Goal: Understand process/instructions: Learn how to perform a task or action

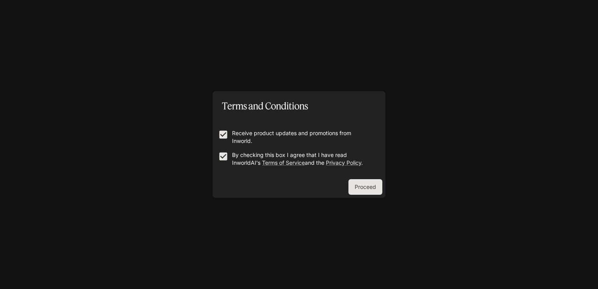
click at [349, 185] on button "Proceed" at bounding box center [366, 187] width 34 height 16
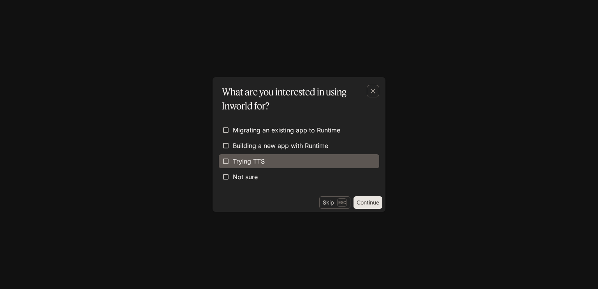
click at [233, 158] on span "Trying TTS" at bounding box center [249, 161] width 32 height 9
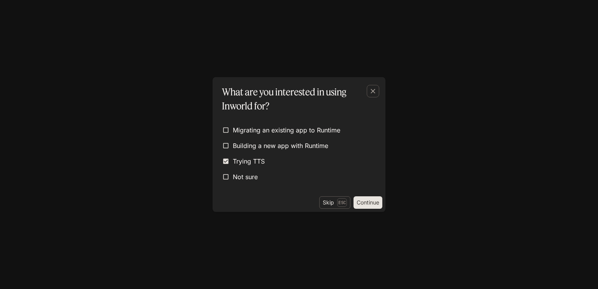
click at [366, 202] on button "Continue" at bounding box center [368, 202] width 29 height 12
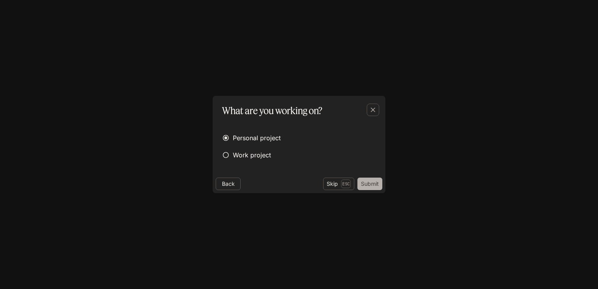
click at [373, 188] on button "Submit" at bounding box center [369, 184] width 25 height 12
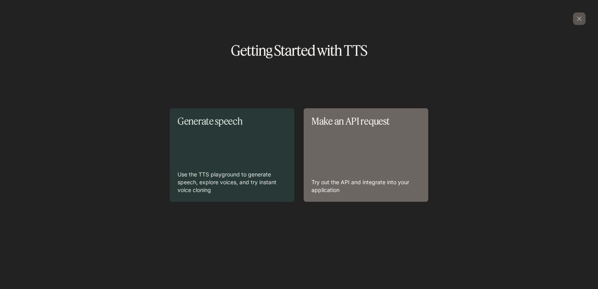
click at [396, 143] on div "Make an API request Try out the API and integrate into your application" at bounding box center [366, 155] width 109 height 78
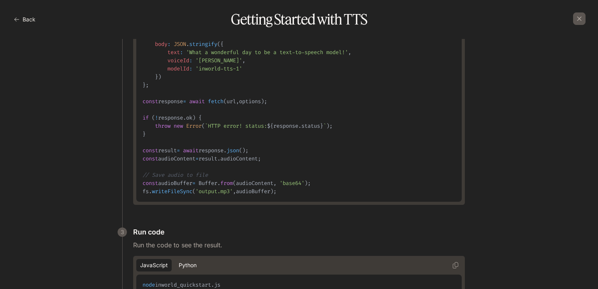
scroll to position [318, 0]
